Goal: Information Seeking & Learning: Check status

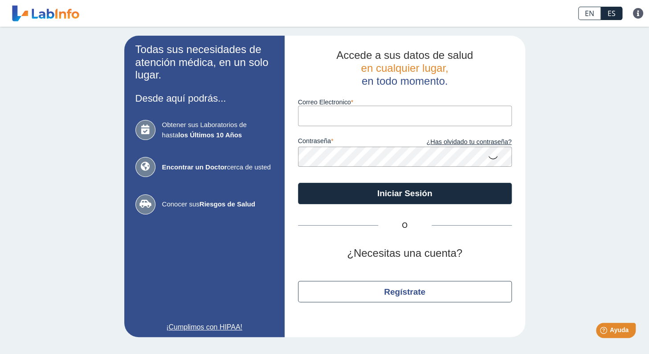
click at [398, 118] on input "Correo Electronico" at bounding box center [405, 116] width 214 height 20
type input "[EMAIL_ADDRESS][DOMAIN_NAME]"
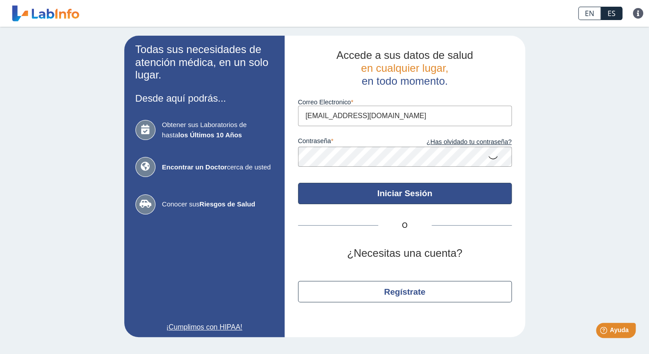
click at [349, 192] on button "Iniciar Sesión" at bounding box center [405, 193] width 214 height 21
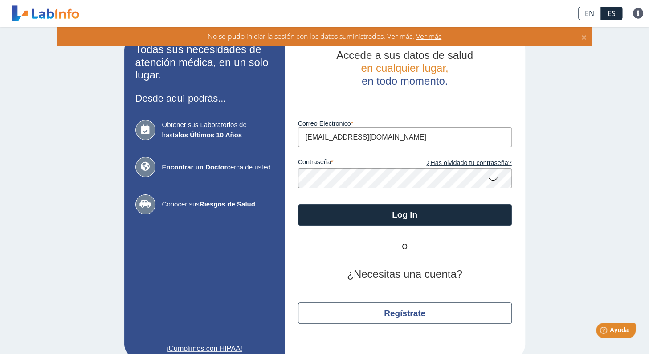
click at [489, 178] on icon at bounding box center [493, 178] width 11 height 17
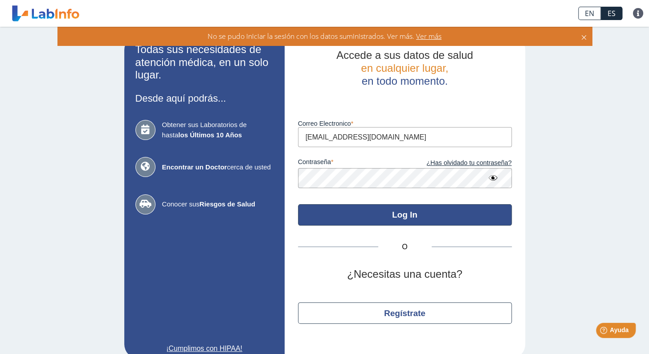
click at [377, 214] on button "Log In" at bounding box center [405, 214] width 214 height 21
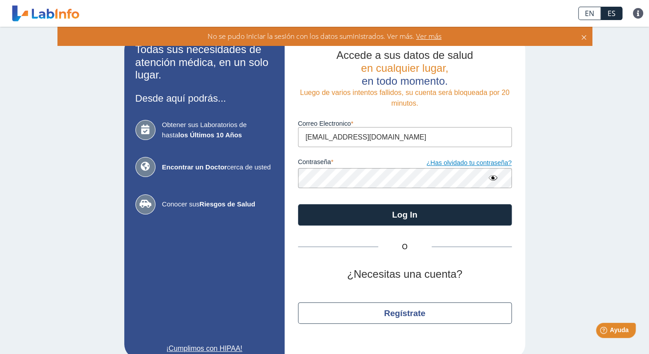
click at [496, 164] on link "¿Has olvidado tu contraseña?" at bounding box center [458, 163] width 107 height 10
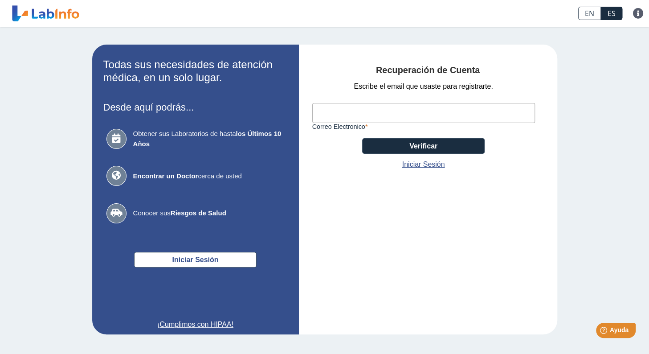
click at [380, 113] on input "Correo Electronico" at bounding box center [423, 113] width 223 height 20
type input "[EMAIL_ADDRESS][PERSON_NAME][DOMAIN_NAME]"
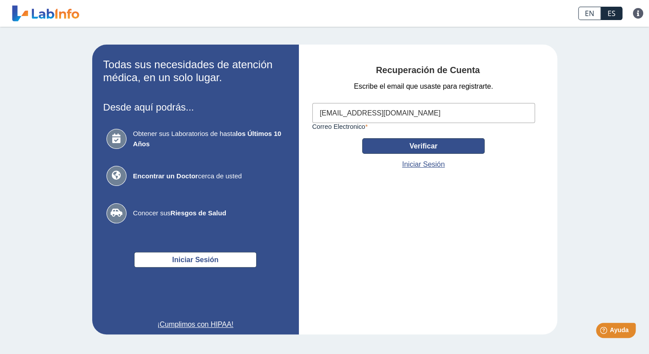
click at [424, 146] on button "Verificar" at bounding box center [423, 146] width 123 height 16
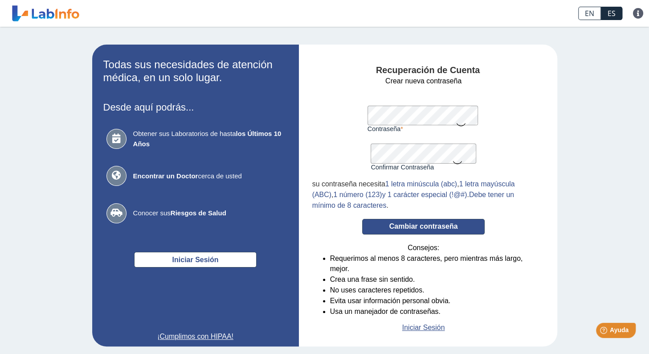
click at [411, 231] on button "Cambiar contraseña" at bounding box center [423, 227] width 123 height 16
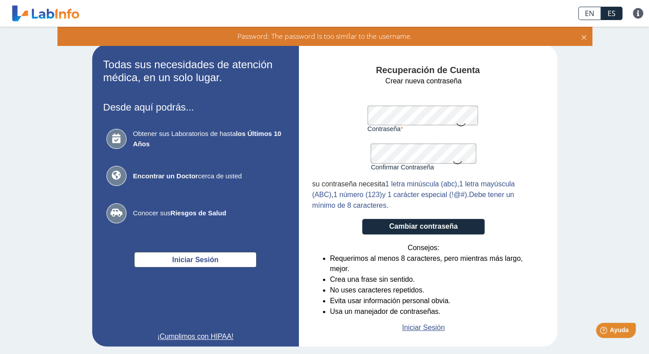
click at [582, 37] on icon at bounding box center [584, 36] width 7 height 10
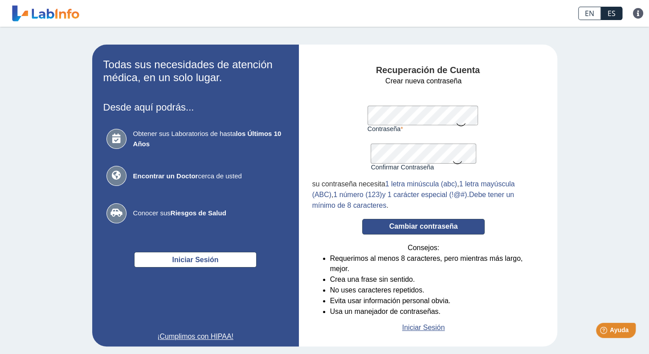
click at [402, 232] on button "Cambiar contraseña" at bounding box center [423, 227] width 123 height 16
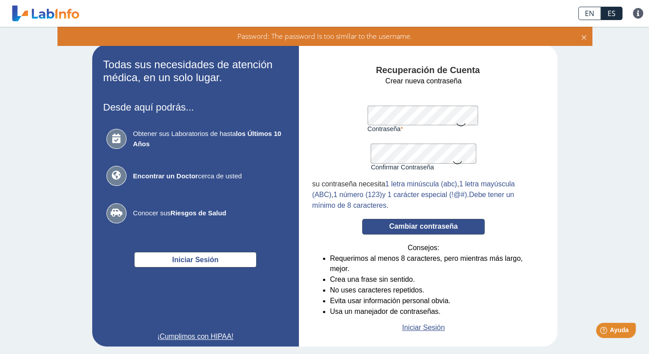
click at [395, 232] on button "Cambiar contraseña" at bounding box center [423, 227] width 123 height 16
click at [585, 37] on icon at bounding box center [584, 36] width 7 height 10
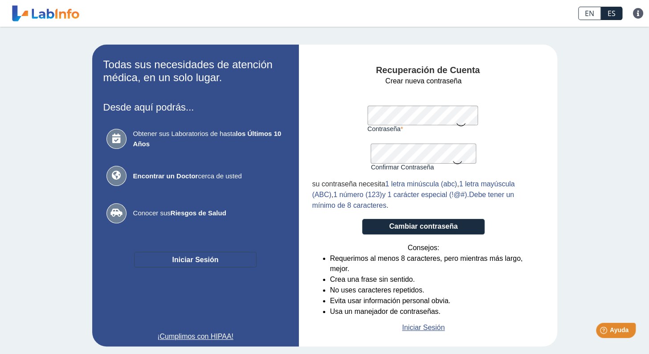
click at [207, 258] on button "Iniciar Sesión" at bounding box center [195, 260] width 123 height 16
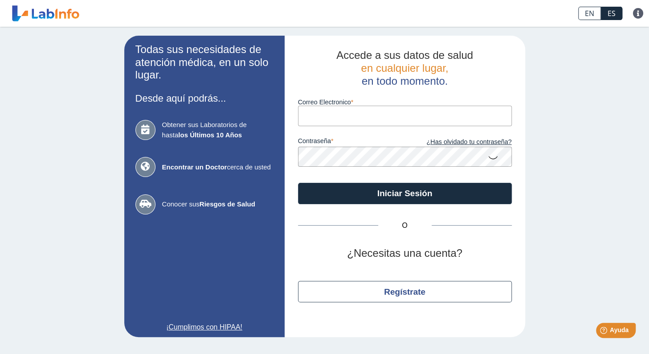
click at [375, 115] on input "Correo Electronico" at bounding box center [405, 116] width 214 height 20
type input "[EMAIL_ADDRESS][PERSON_NAME][DOMAIN_NAME]"
click at [489, 159] on icon at bounding box center [493, 156] width 11 height 17
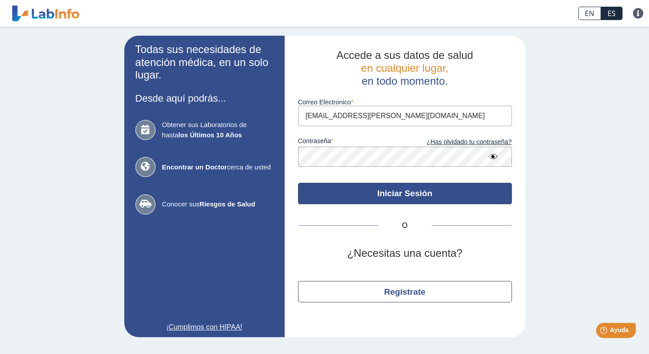
click at [357, 197] on button "Iniciar Sesión" at bounding box center [405, 193] width 214 height 21
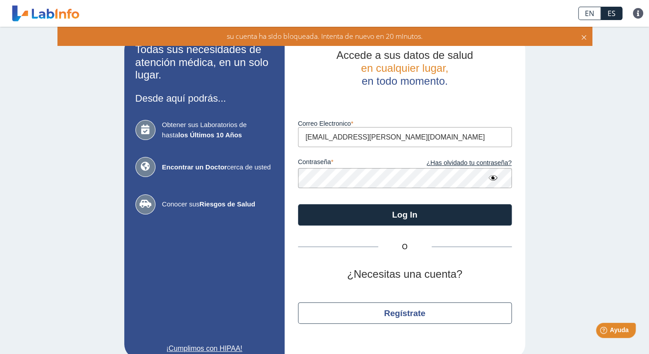
click at [583, 40] on icon at bounding box center [584, 36] width 7 height 10
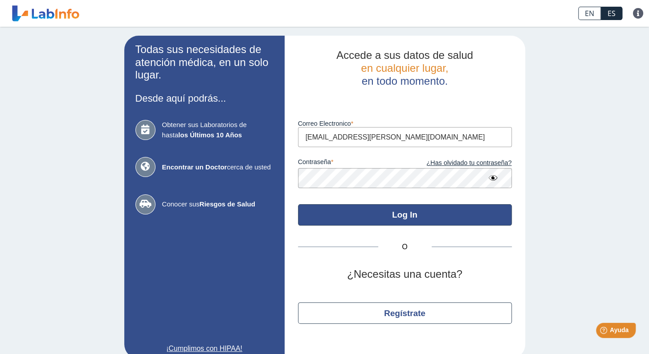
click at [391, 213] on button "Log In" at bounding box center [405, 214] width 214 height 21
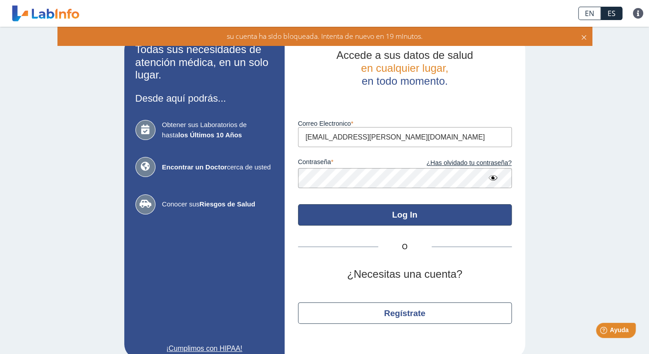
click at [366, 216] on button "Log In" at bounding box center [405, 214] width 214 height 21
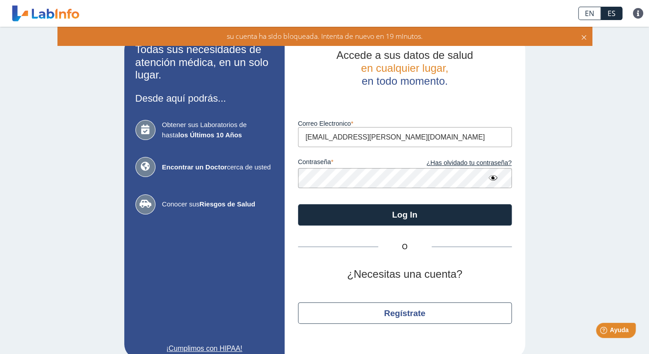
click at [583, 41] on icon at bounding box center [584, 36] width 7 height 10
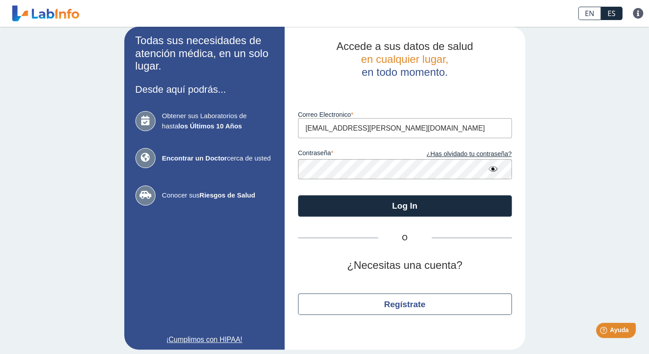
scroll to position [14, 0]
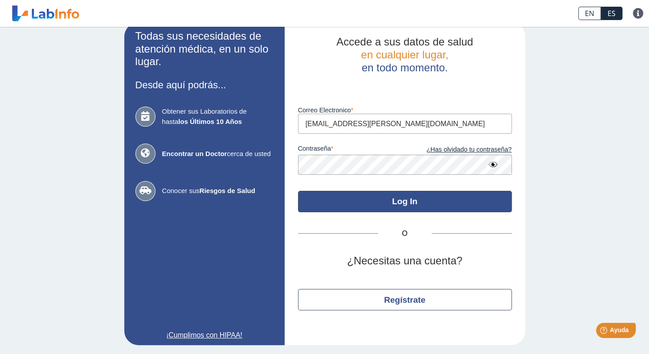
click at [405, 201] on button "Log In" at bounding box center [405, 201] width 214 height 21
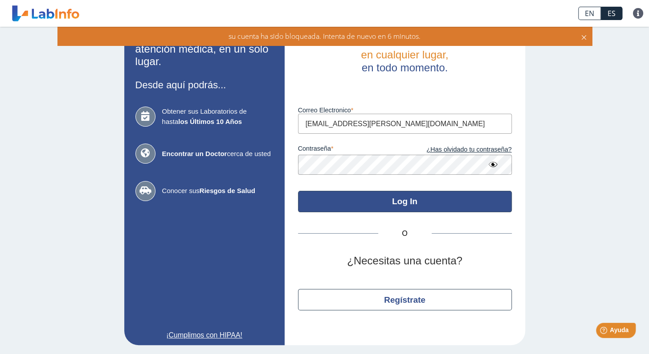
click at [405, 201] on button "Log In" at bounding box center [405, 201] width 214 height 21
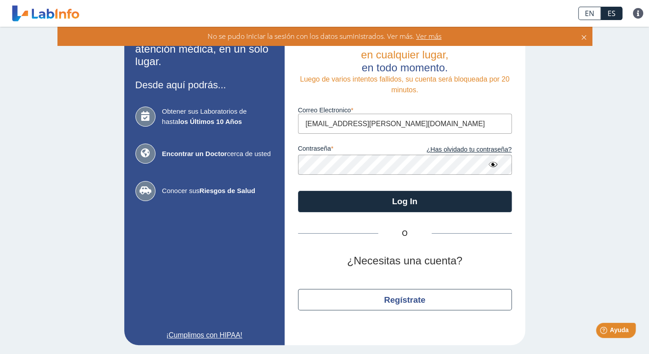
click at [435, 35] on span "Ver más" at bounding box center [428, 36] width 27 height 10
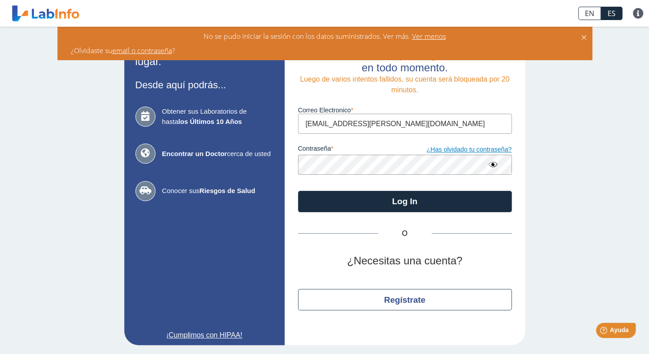
click at [489, 152] on link "¿Has olvidado tu contraseña?" at bounding box center [458, 150] width 107 height 10
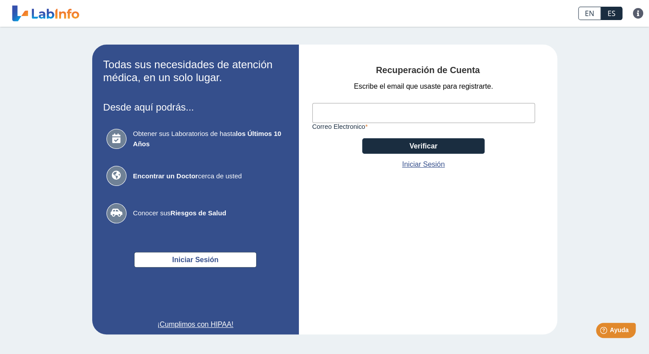
click at [403, 115] on input "Correo Electronico" at bounding box center [423, 113] width 223 height 20
type input "[EMAIL_ADDRESS][PERSON_NAME][DOMAIN_NAME]"
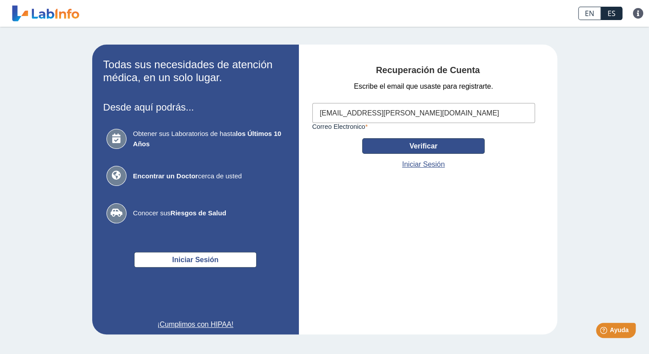
click at [420, 150] on button "Verificar" at bounding box center [423, 146] width 123 height 16
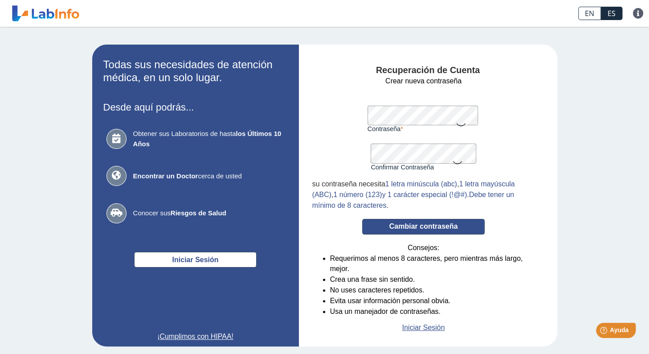
click at [404, 230] on button "Cambiar contraseña" at bounding box center [423, 227] width 123 height 16
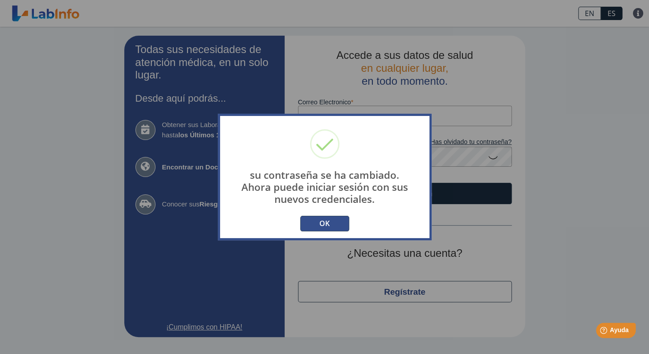
click at [324, 224] on button "OK" at bounding box center [324, 224] width 49 height 16
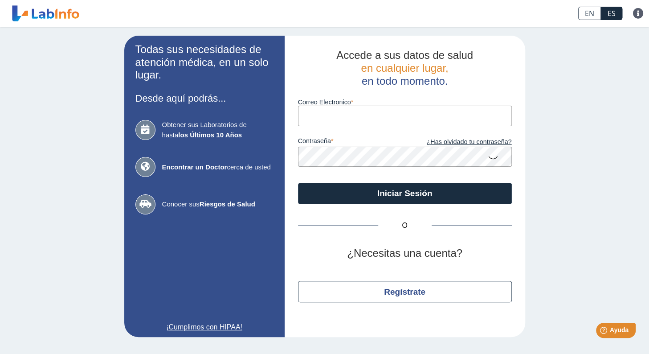
click at [375, 116] on input "Correo Electronico" at bounding box center [405, 116] width 214 height 20
type input "[EMAIL_ADDRESS][DOMAIN_NAME]"
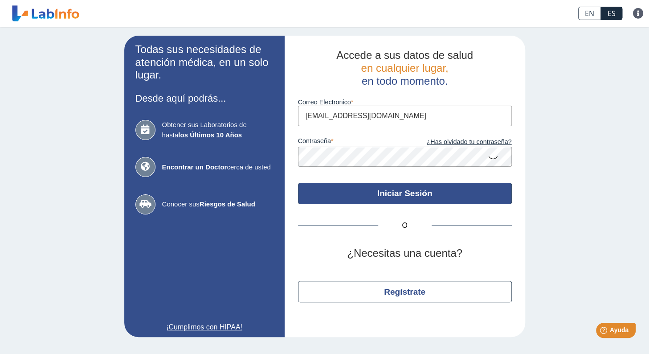
click at [386, 191] on button "Iniciar Sesión" at bounding box center [405, 193] width 214 height 21
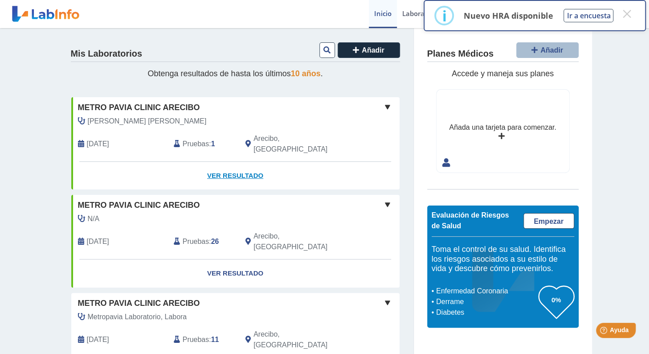
click at [220, 163] on link "Ver Resultado" at bounding box center [235, 176] width 328 height 28
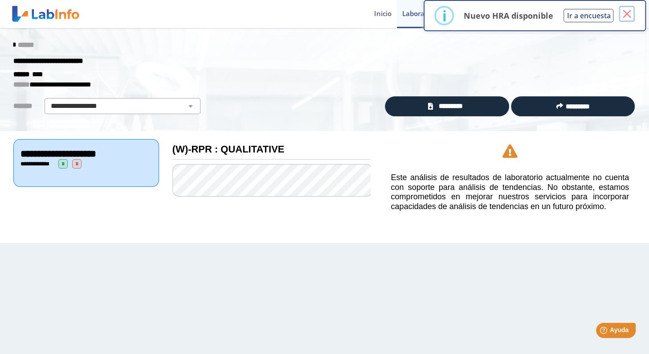
click at [628, 16] on button "×" at bounding box center [627, 14] width 16 height 16
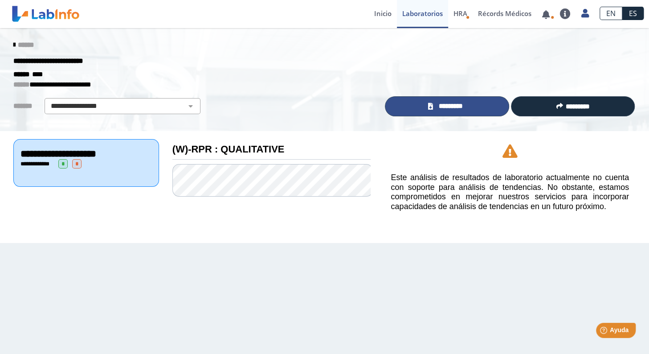
click at [467, 107] on span "*********" at bounding box center [451, 106] width 31 height 10
